Goal: Information Seeking & Learning: Find specific fact

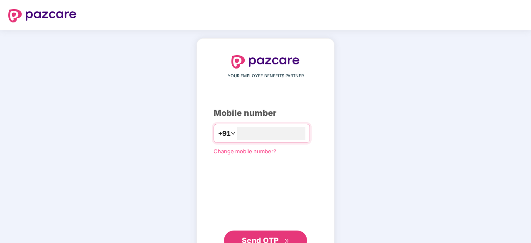
type input "**********"
click at [270, 229] on span "Send OTP" at bounding box center [260, 240] width 37 height 9
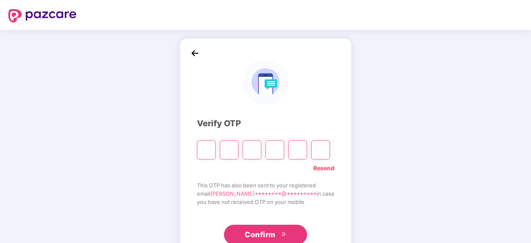
type input "*"
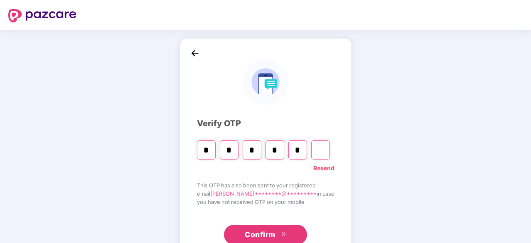
type input "*"
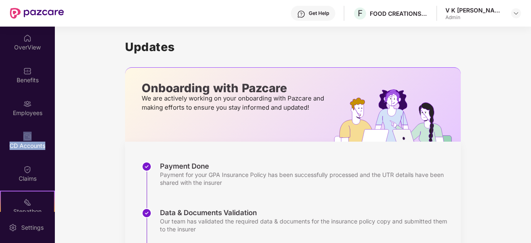
drag, startPoint x: 51, startPoint y: 119, endPoint x: 54, endPoint y: 148, distance: 29.7
click at [54, 148] on div "OverView Benefits Employees CD Accounts Claims Stepathon New Challenge Endorsem…" at bounding box center [27, 119] width 55 height 185
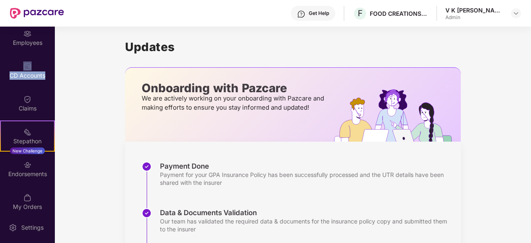
scroll to position [77, 0]
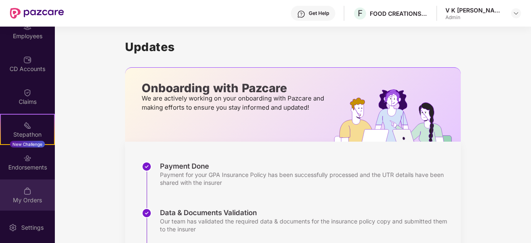
click at [13, 200] on div "My Orders" at bounding box center [27, 200] width 55 height 8
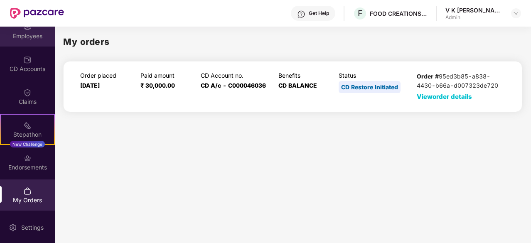
click at [27, 38] on div "Employees" at bounding box center [27, 36] width 55 height 8
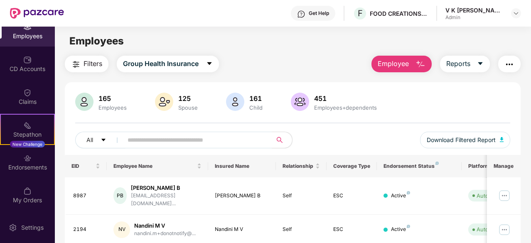
click at [507, 67] on img "button" at bounding box center [510, 64] width 10 height 10
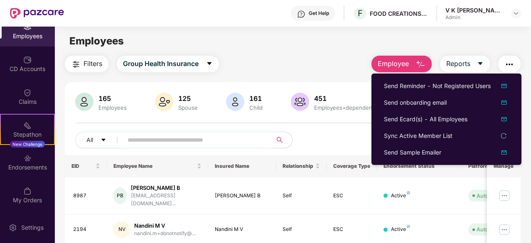
click at [248, 46] on div "Employees" at bounding box center [293, 41] width 476 height 16
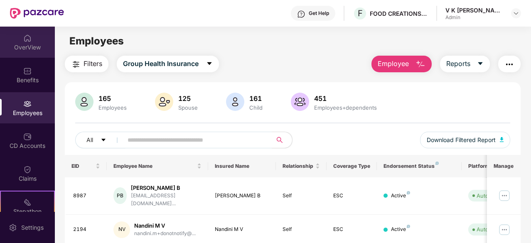
click at [22, 44] on div "OverView" at bounding box center [27, 47] width 55 height 8
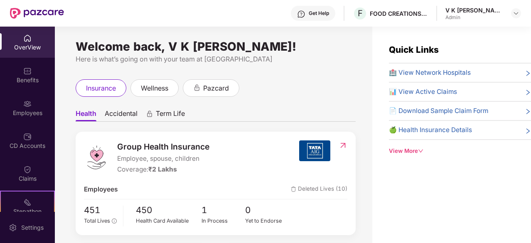
click at [466, 75] on span "🏥 View Network Hospitals" at bounding box center [430, 73] width 82 height 10
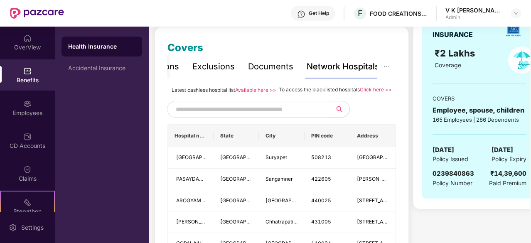
scroll to position [108, 0]
click at [220, 115] on input "text" at bounding box center [247, 109] width 142 height 12
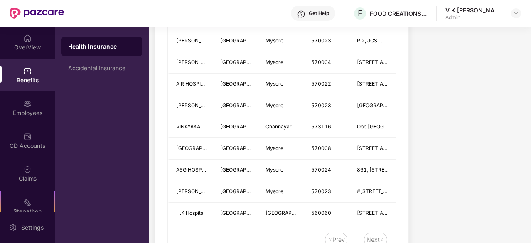
scroll to position [1074, 0]
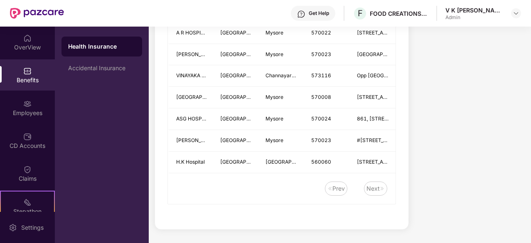
type input "******"
click at [372, 193] on div "Next" at bounding box center [373, 188] width 13 height 9
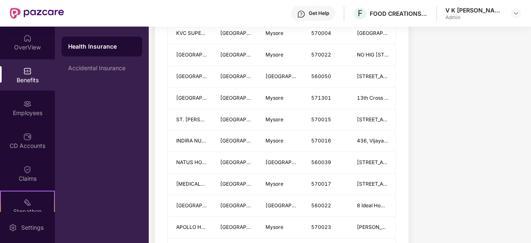
scroll to position [727, 0]
click at [292, 124] on td "Mysore" at bounding box center [282, 121] width 46 height 22
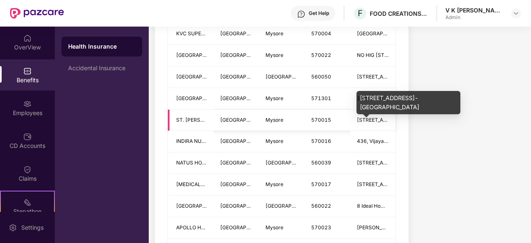
click at [367, 123] on span "[STREET_ADDRESS]-[GEOGRAPHIC_DATA]" at bounding box center [409, 120] width 104 height 6
click at [370, 123] on span "[STREET_ADDRESS]-[GEOGRAPHIC_DATA]" at bounding box center [409, 120] width 104 height 6
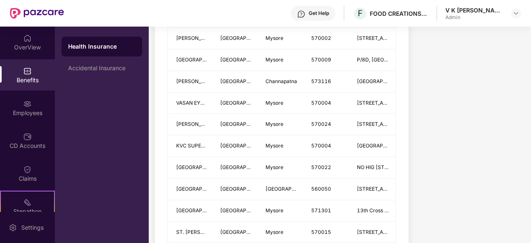
scroll to position [615, 0]
click at [20, 45] on div "OverView" at bounding box center [27, 47] width 55 height 8
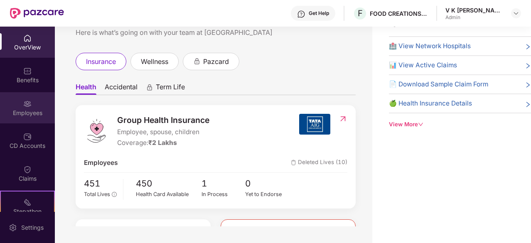
click at [27, 113] on div "Employees" at bounding box center [27, 113] width 55 height 8
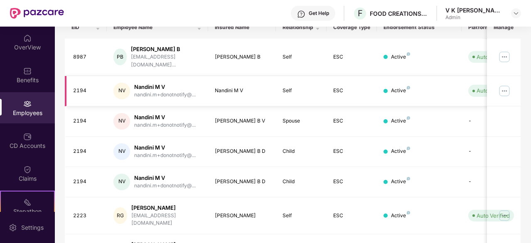
scroll to position [266, 0]
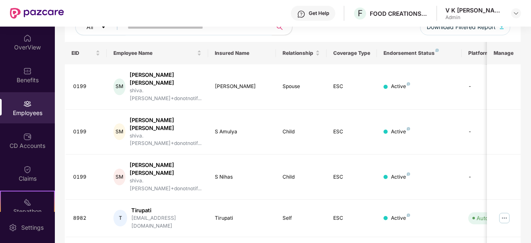
scroll to position [0, 0]
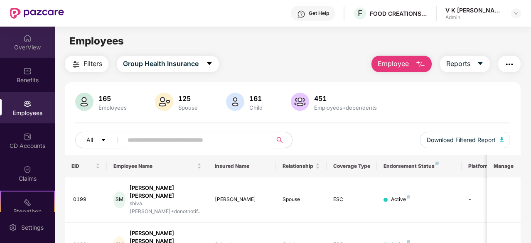
click at [28, 45] on div "OverView" at bounding box center [27, 47] width 55 height 8
